Goal: Check status: Check status

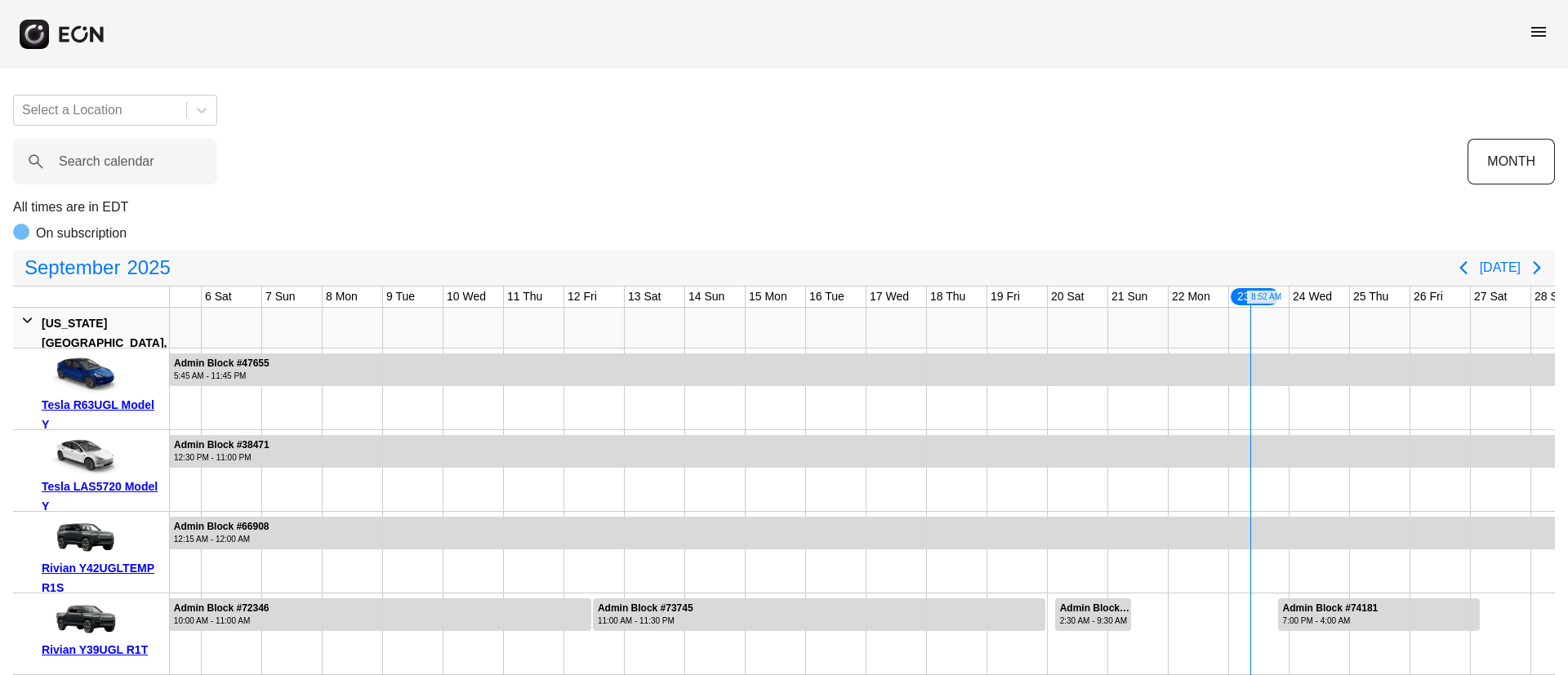
click at [1545, 31] on span "menu" at bounding box center [1538, 32] width 20 height 20
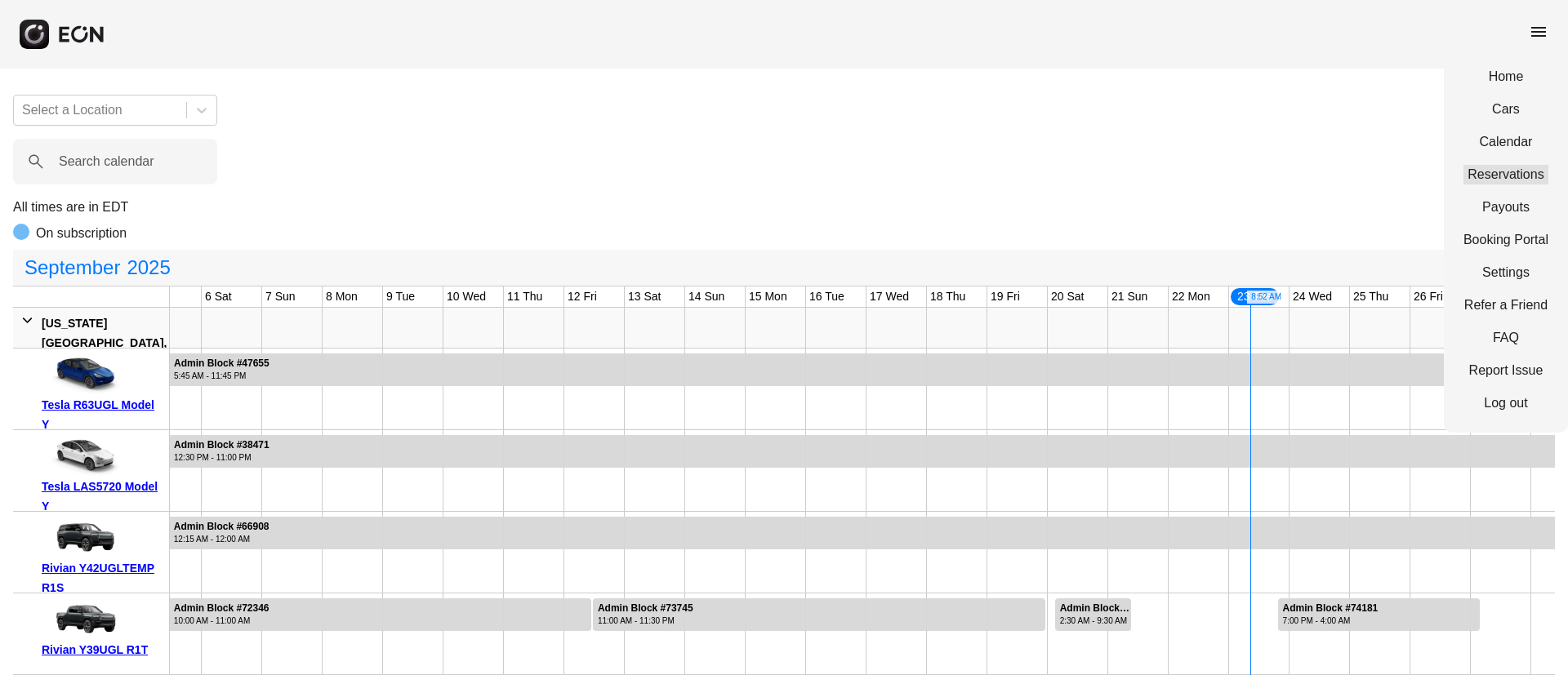
click at [1496, 167] on link "Reservations" at bounding box center [1505, 175] width 85 height 20
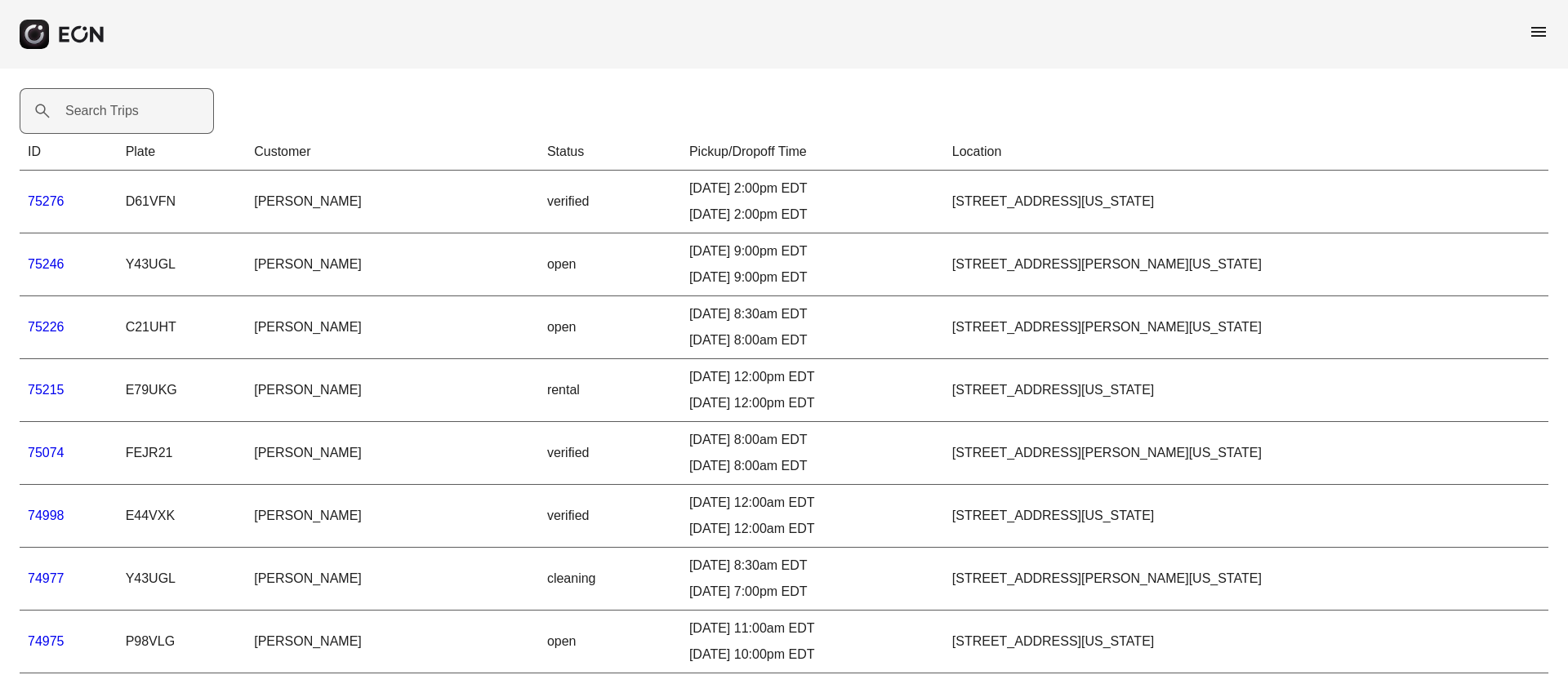
click at [135, 116] on label "Search Trips" at bounding box center [102, 111] width 73 height 20
click at [135, 116] on Trips "Search Trips" at bounding box center [116, 111] width 194 height 46
paste Trips "*****"
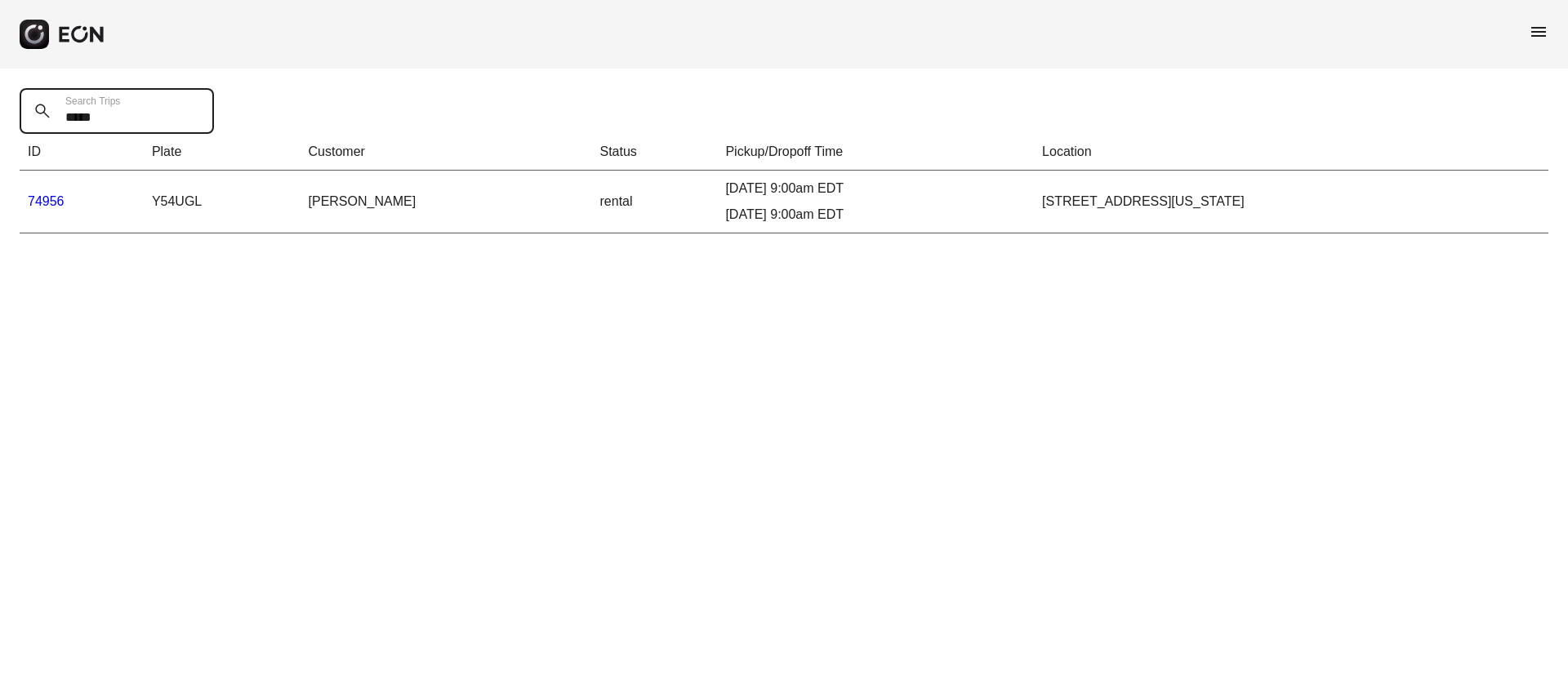
type Trips "*****"
click at [43, 189] on td "74956" at bounding box center [81, 202] width 124 height 63
click at [46, 197] on link "74956" at bounding box center [46, 201] width 37 height 14
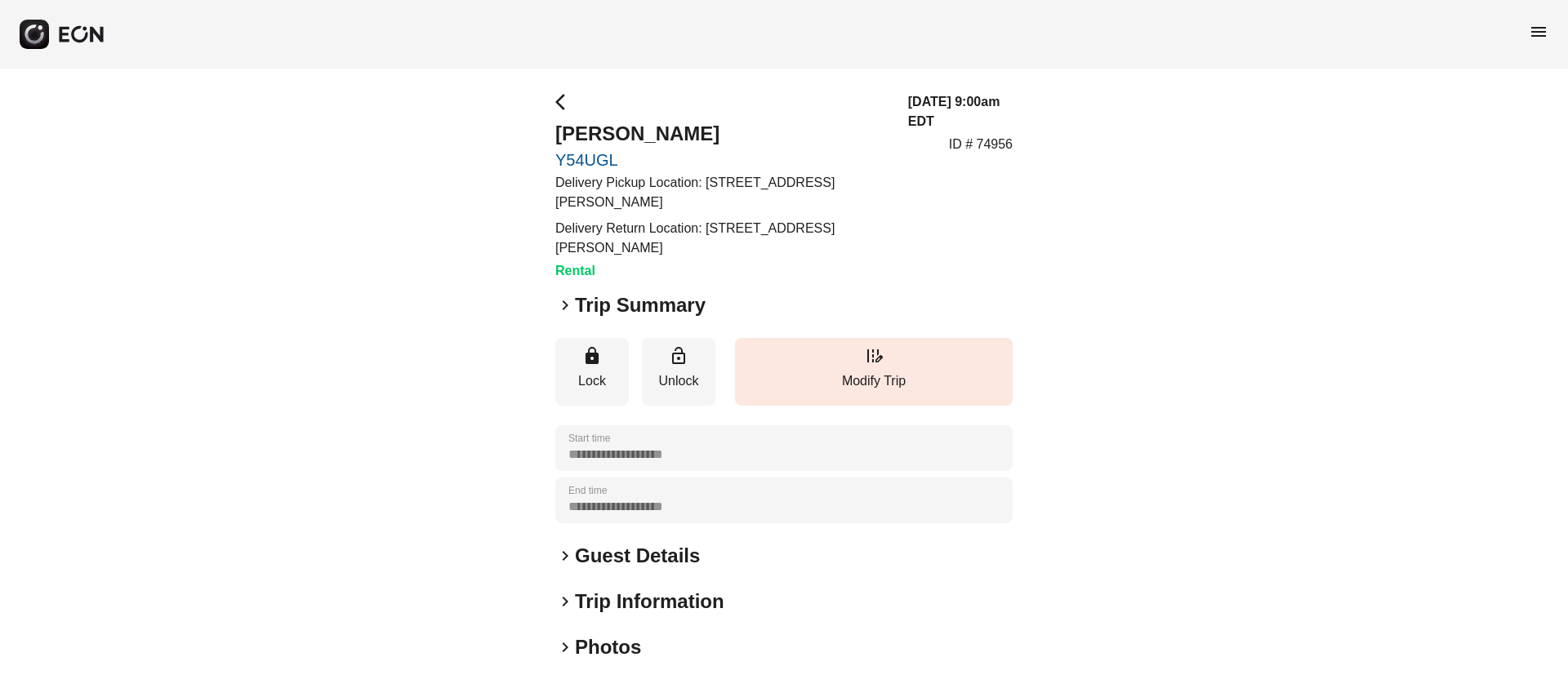
click at [673, 547] on h2 "Guest Details" at bounding box center [637, 555] width 125 height 26
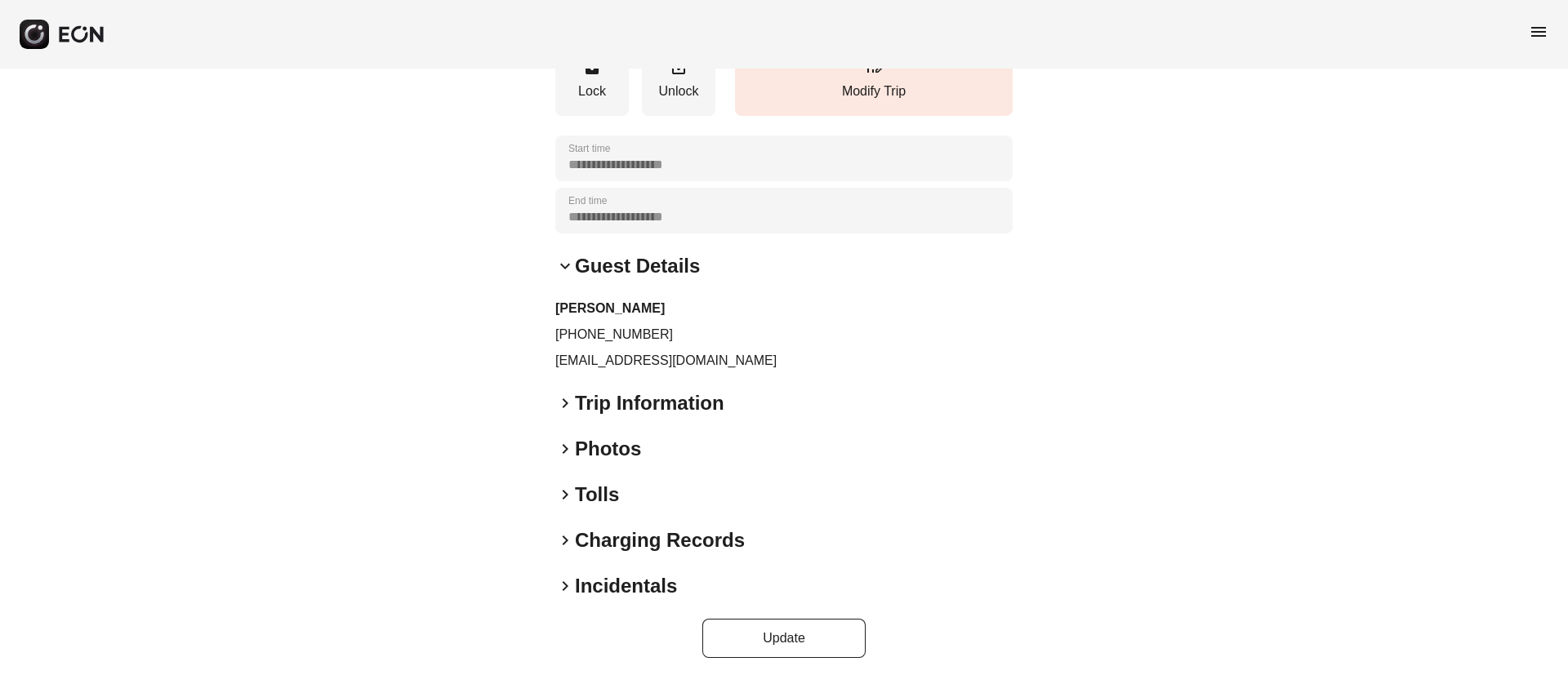
scroll to position [297, 0]
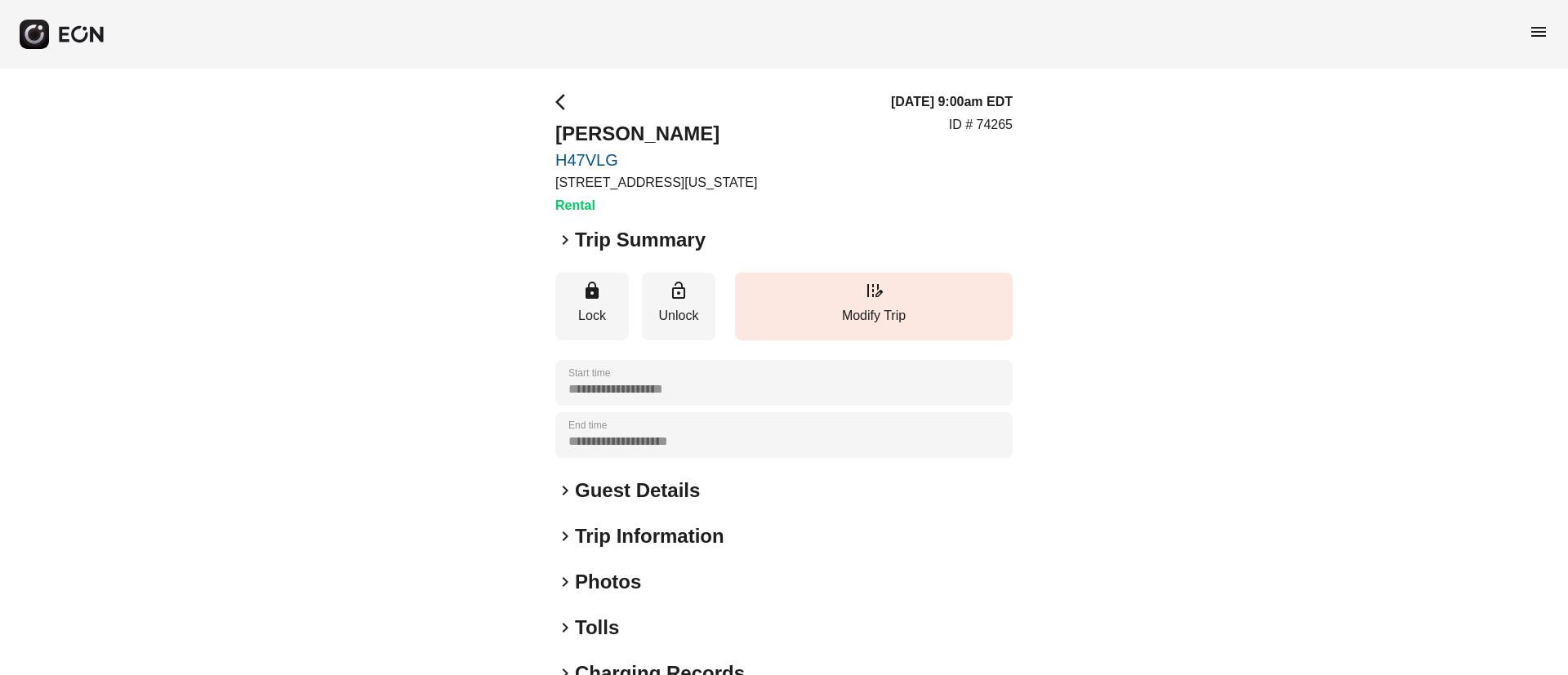
click at [642, 495] on h2 "Guest Details" at bounding box center [637, 490] width 125 height 26
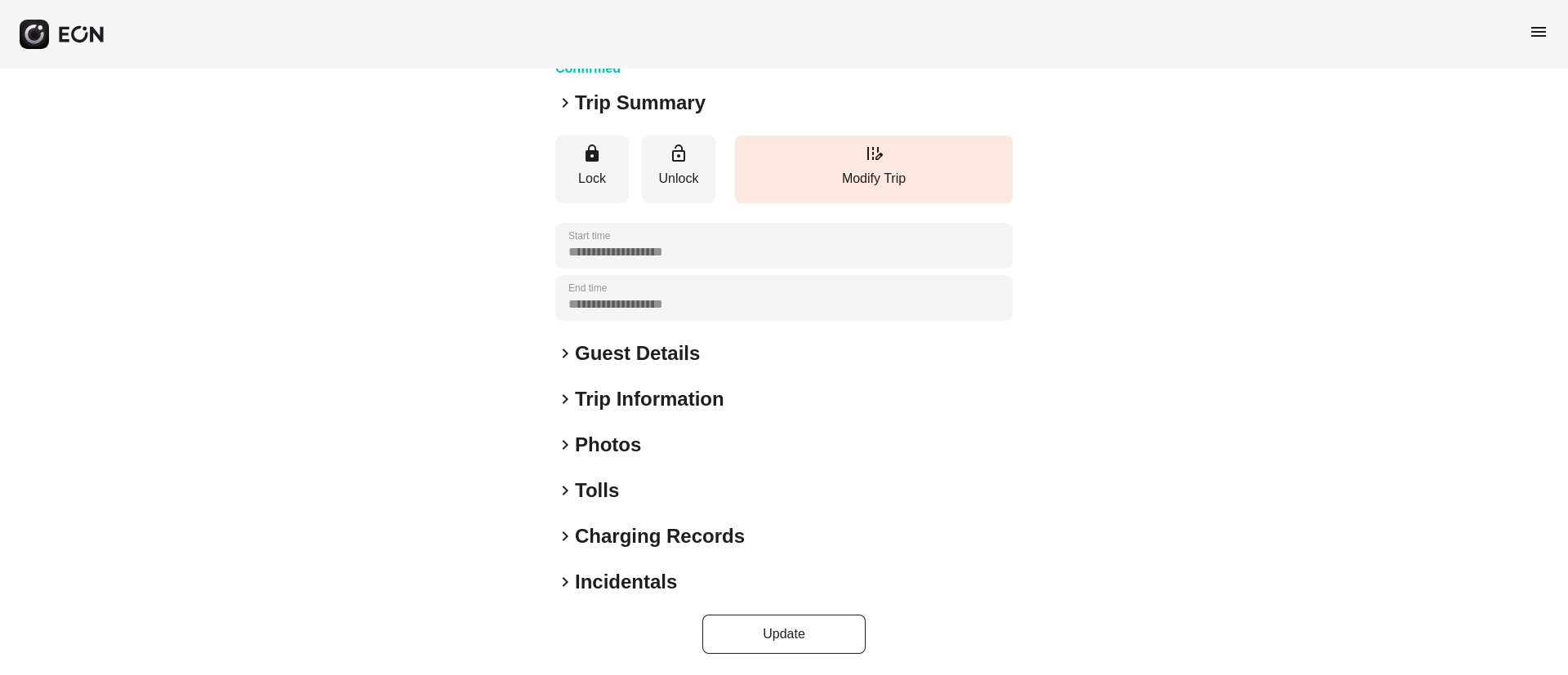
scroll to position [139, 0]
click at [667, 361] on h2 "Guest Details" at bounding box center [637, 350] width 125 height 26
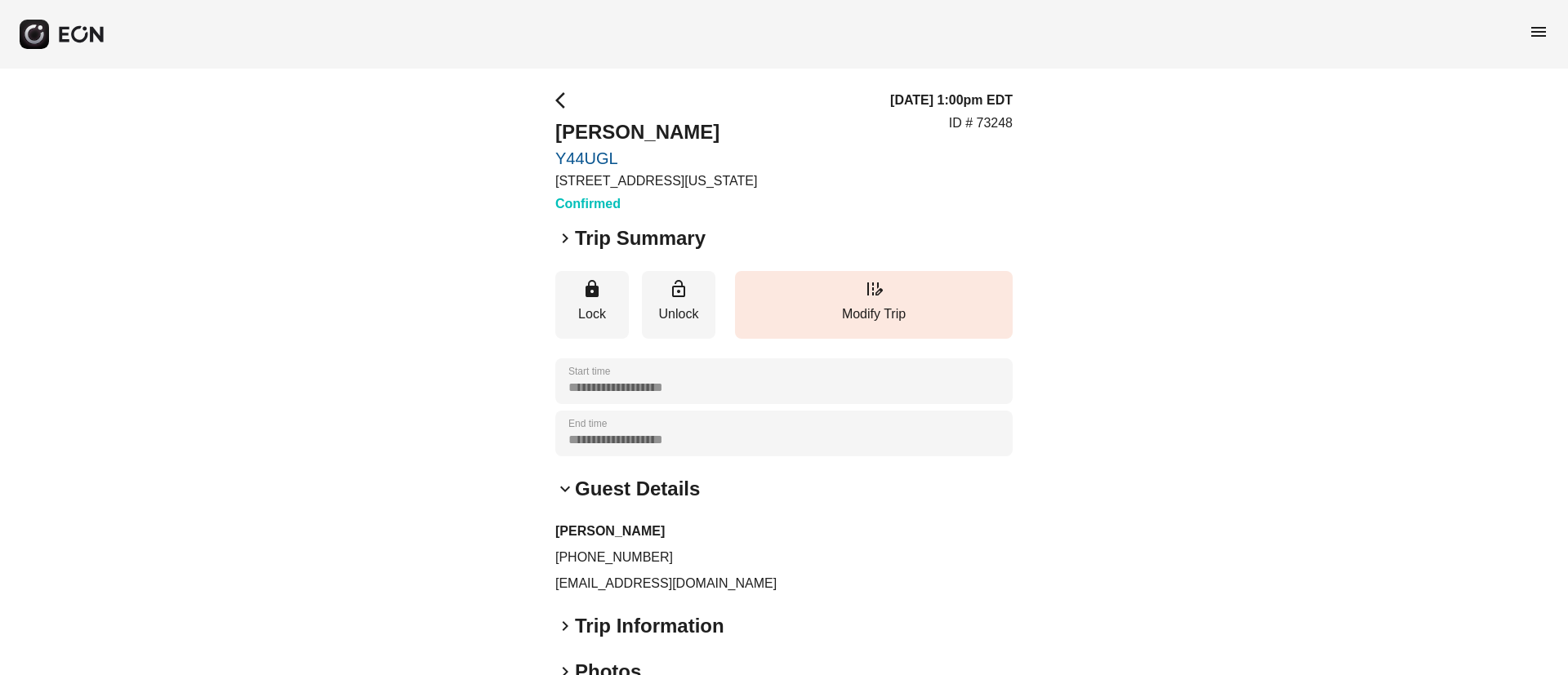
scroll to position [0, 0]
click at [566, 243] on span "keyboard_arrow_right" at bounding box center [565, 240] width 20 height 20
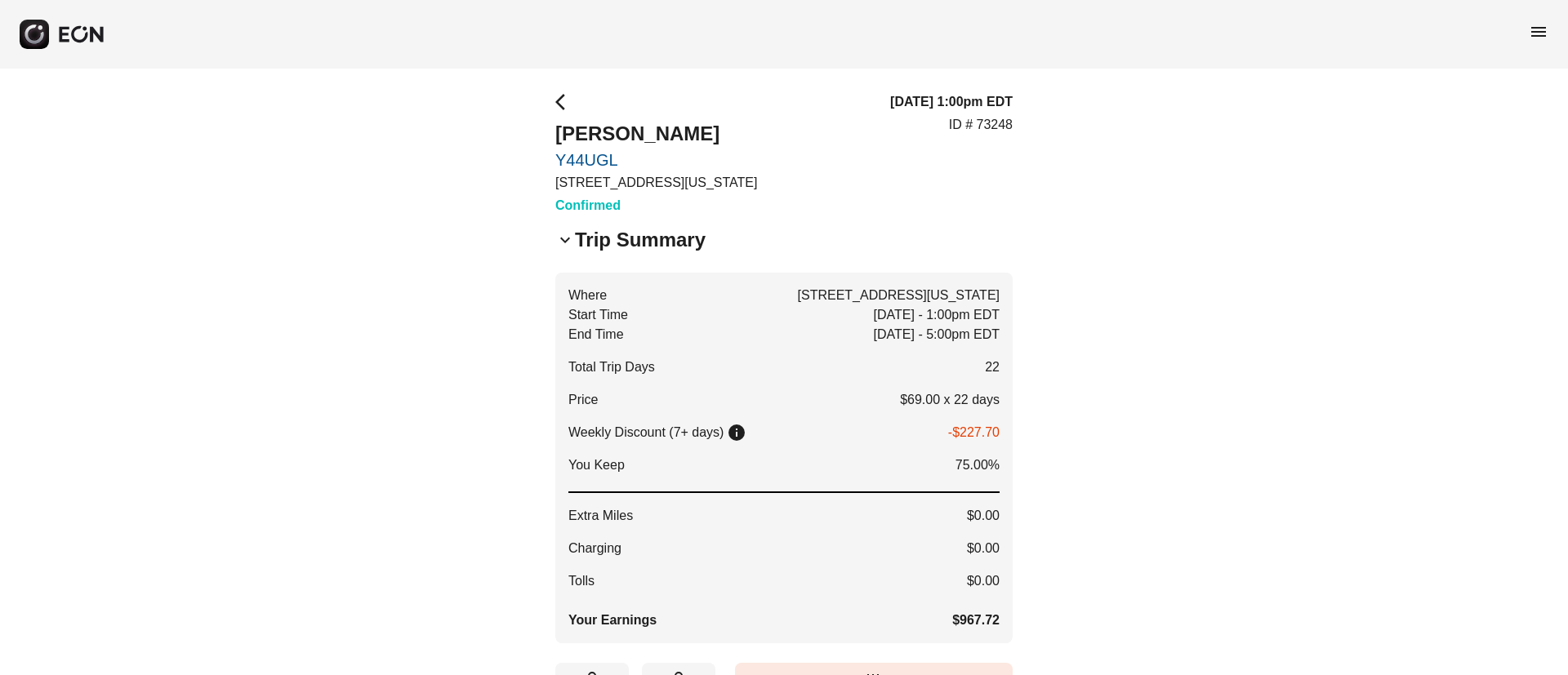
click at [566, 242] on span "keyboard_arrow_down" at bounding box center [565, 240] width 20 height 20
